Goal: Navigation & Orientation: Find specific page/section

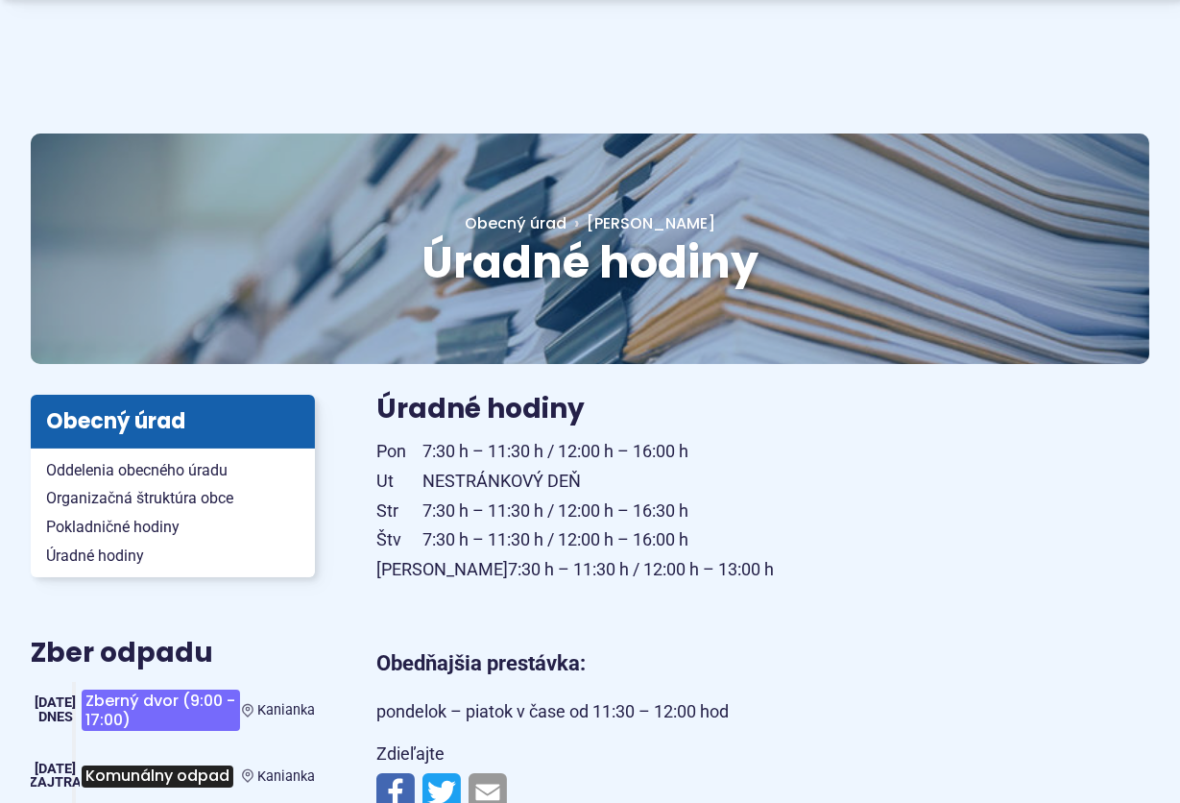
scroll to position [96, 0]
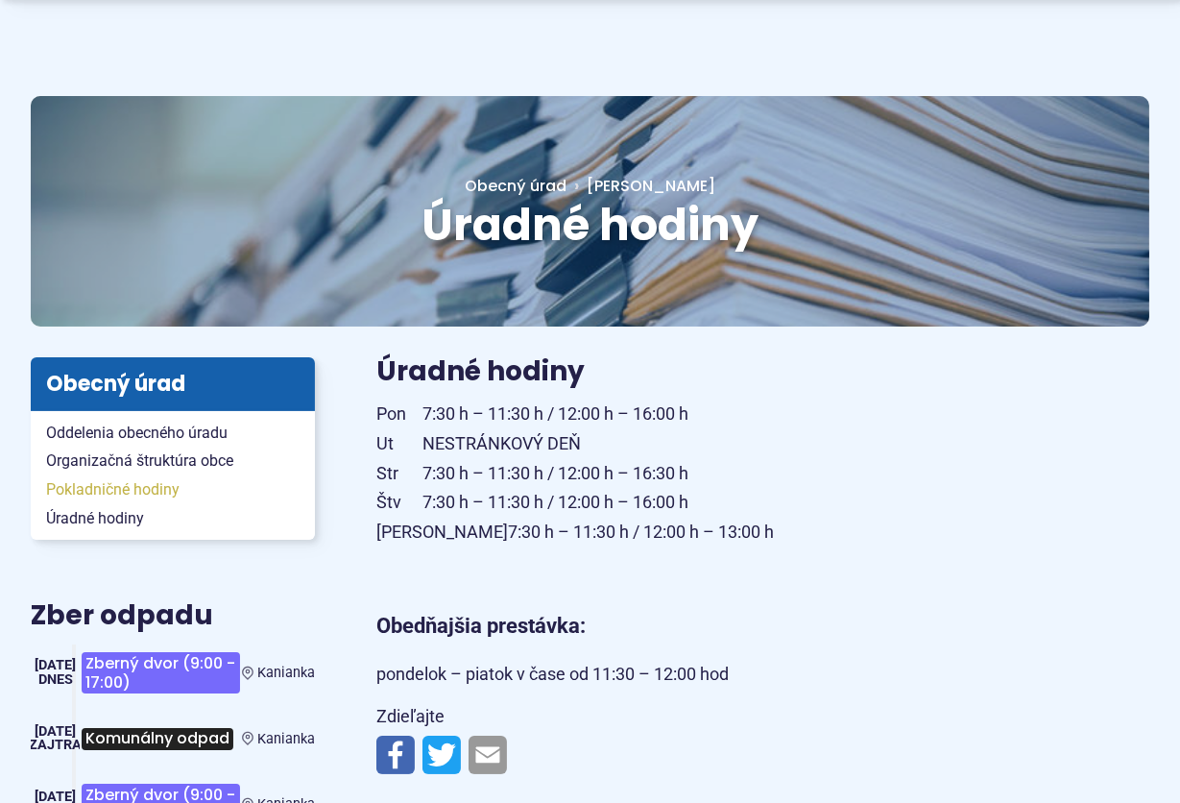
click at [133, 498] on span "Pokladničné hodiny" at bounding box center [173, 489] width 254 height 29
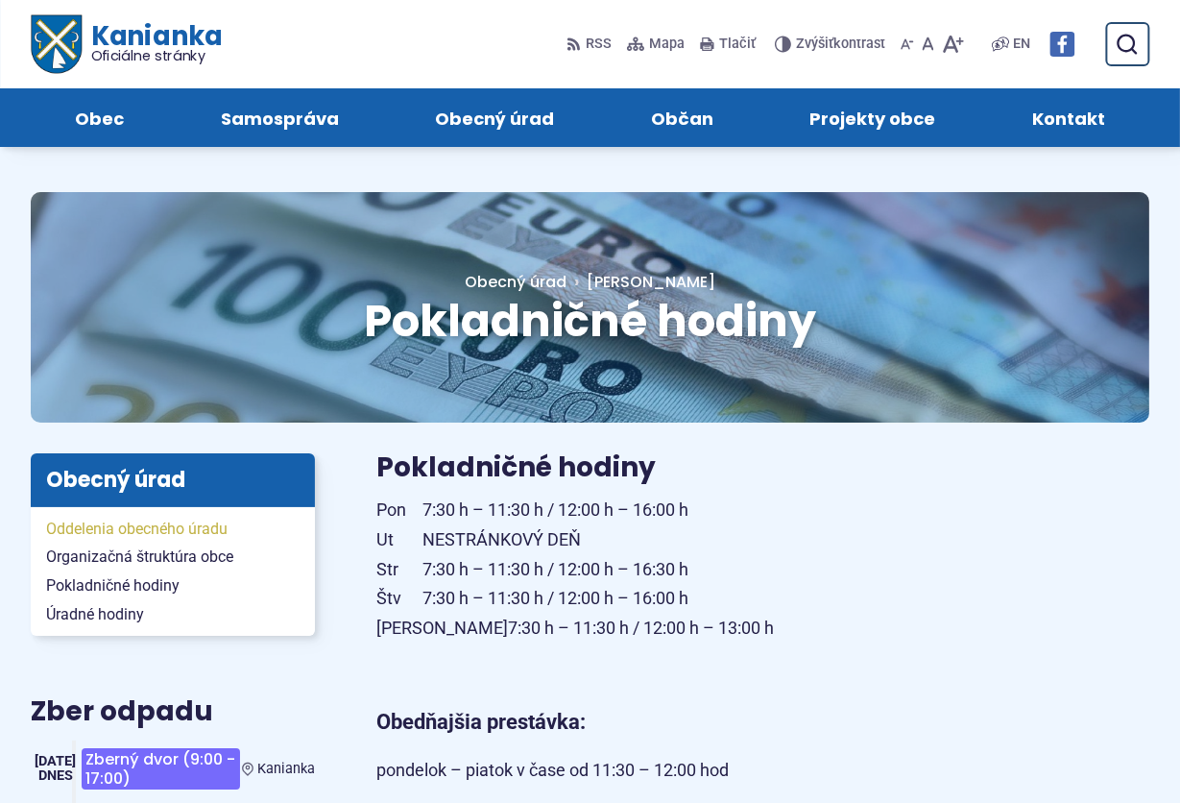
click at [229, 533] on span "Oddelenia obecného úradu" at bounding box center [173, 529] width 254 height 29
